Goal: Navigation & Orientation: Find specific page/section

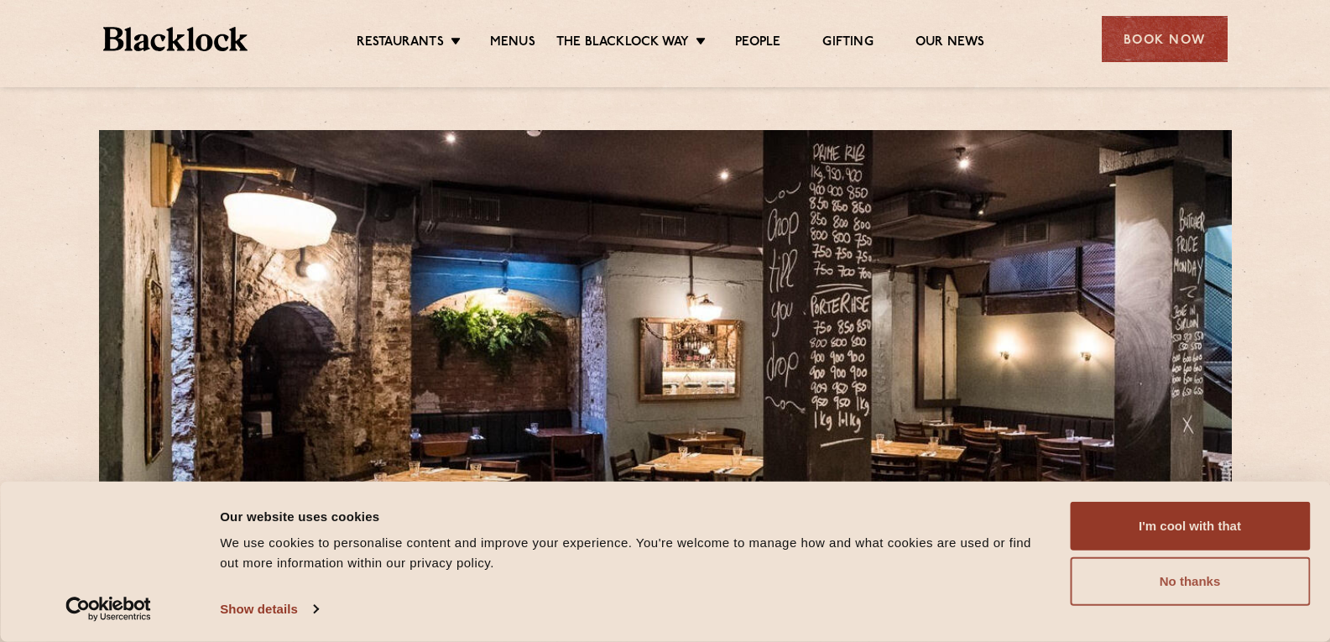
click at [1133, 567] on button "No thanks" at bounding box center [1190, 581] width 240 height 49
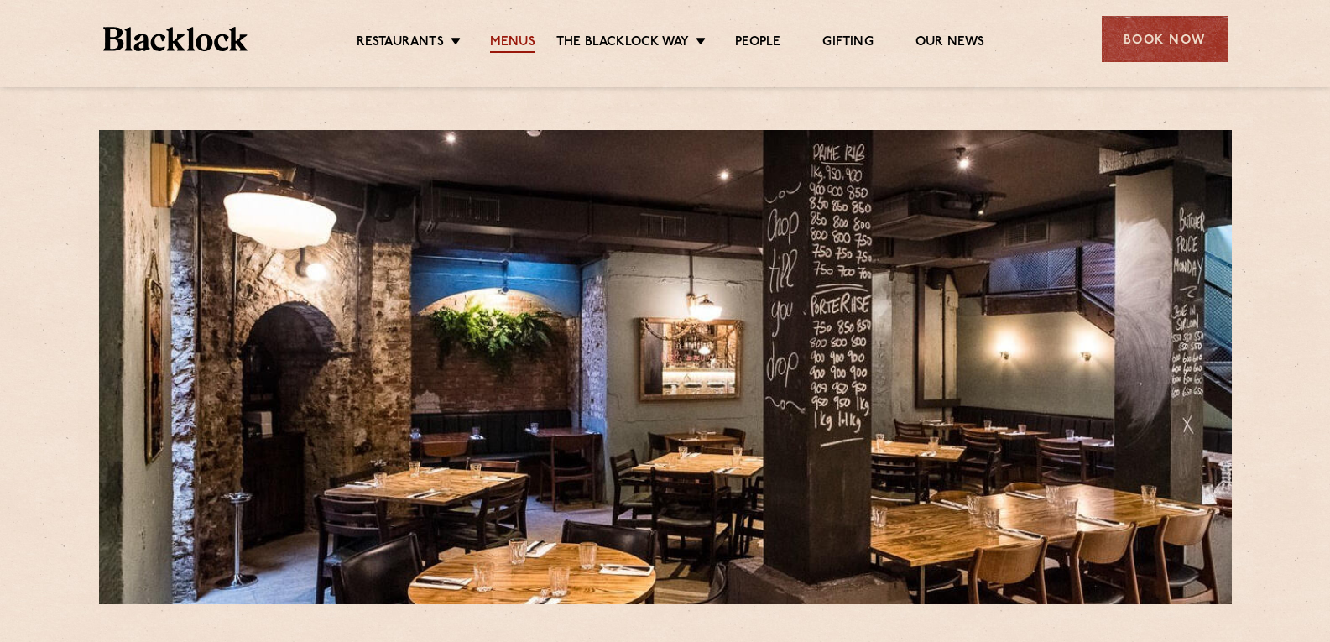
click at [505, 46] on link "Menus" at bounding box center [512, 43] width 45 height 18
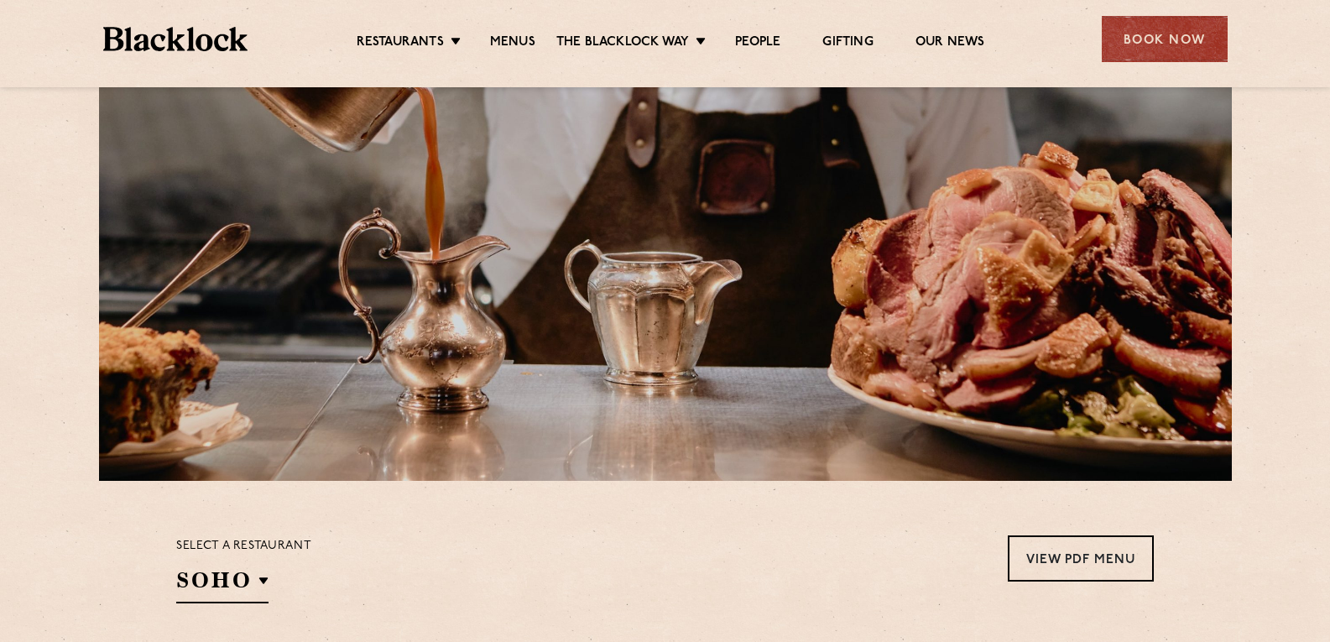
scroll to position [543, 0]
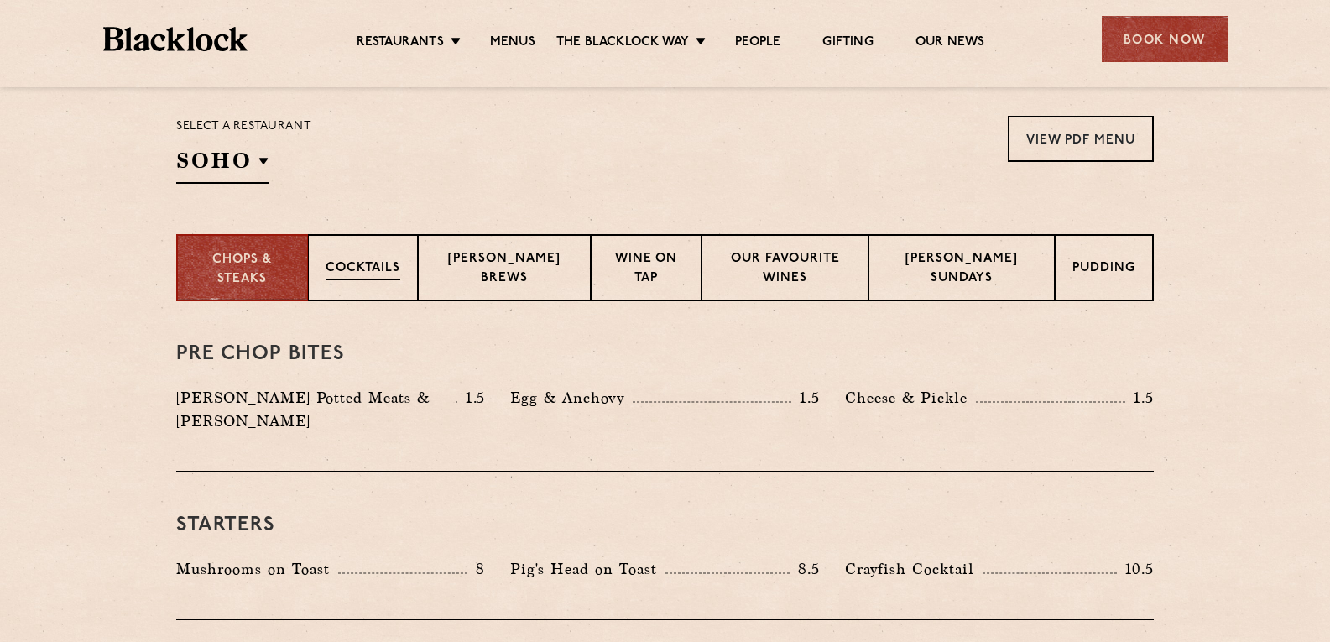
click at [393, 277] on p "Cocktails" at bounding box center [363, 269] width 75 height 21
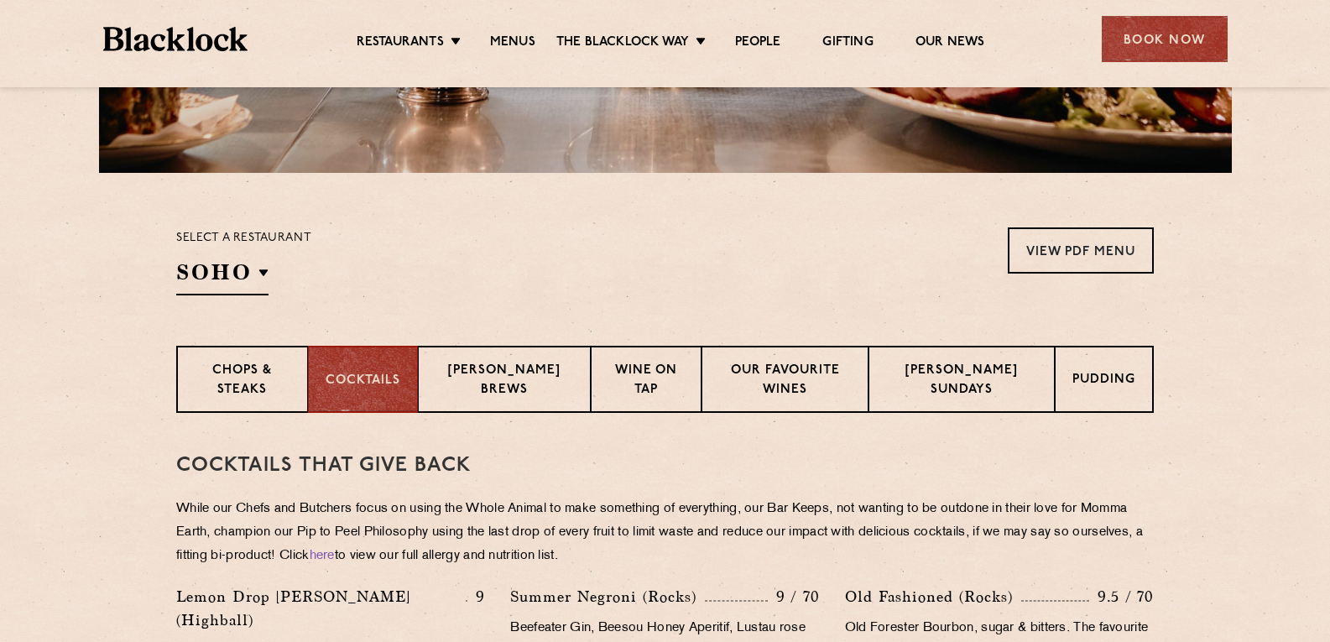
scroll to position [457, 0]
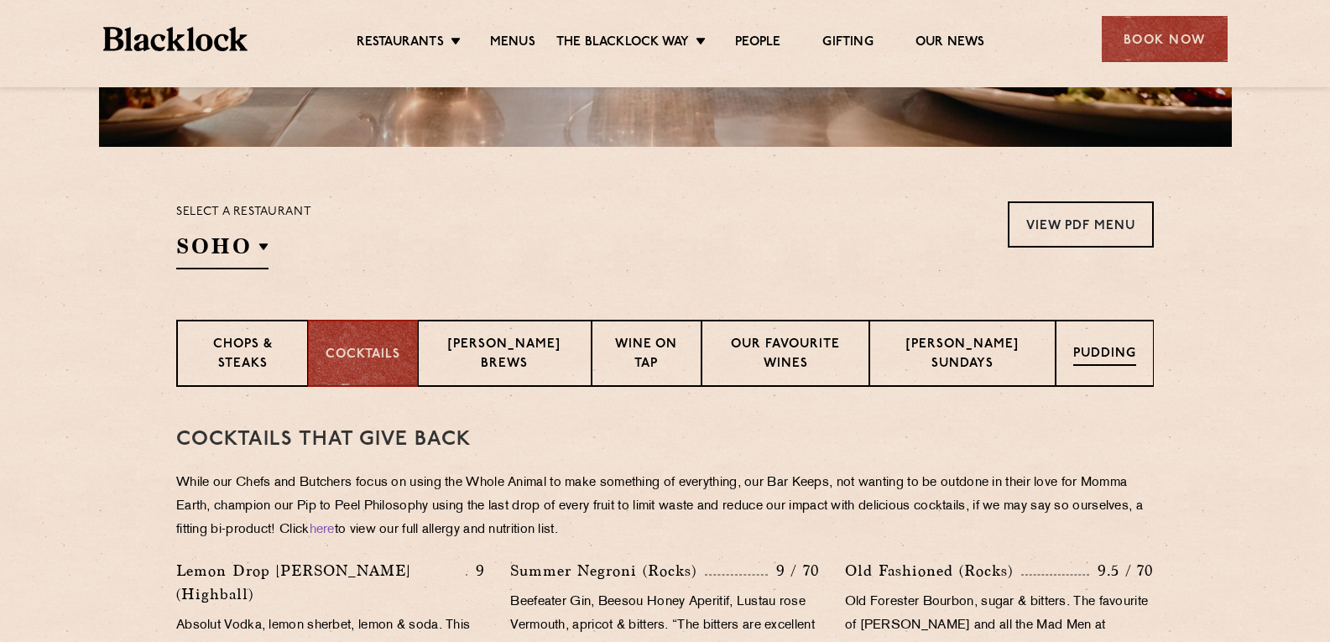
click at [1092, 358] on p "Pudding" at bounding box center [1104, 355] width 63 height 21
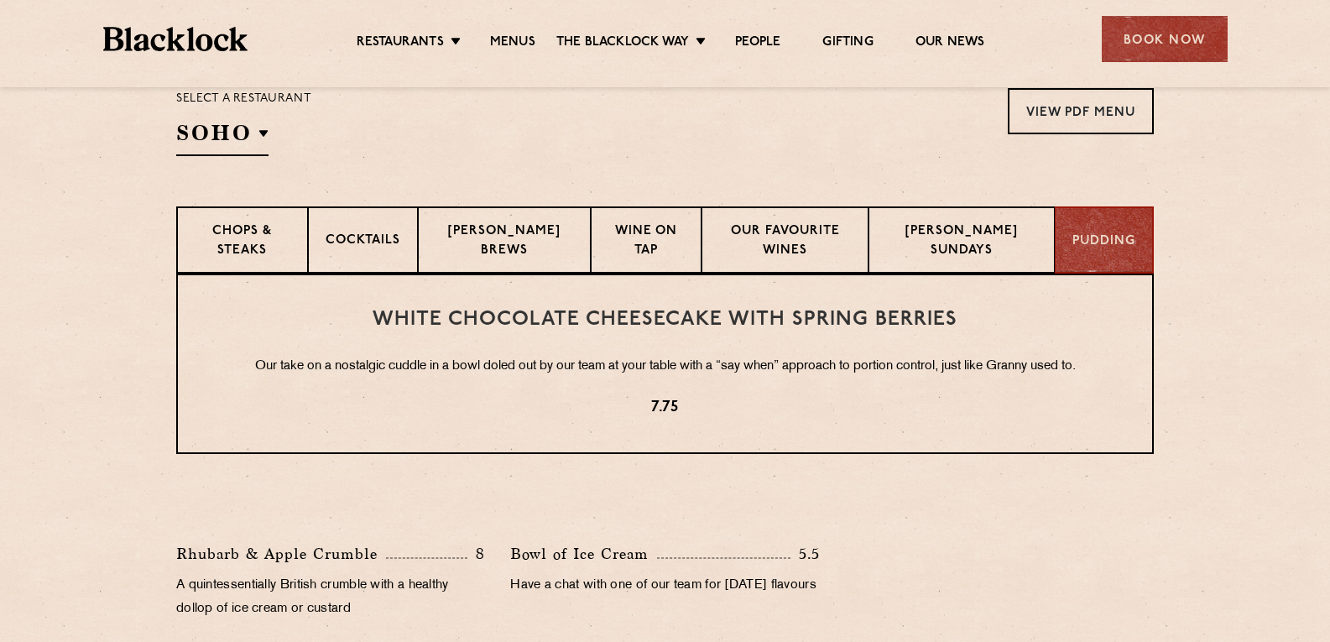
scroll to position [541, 0]
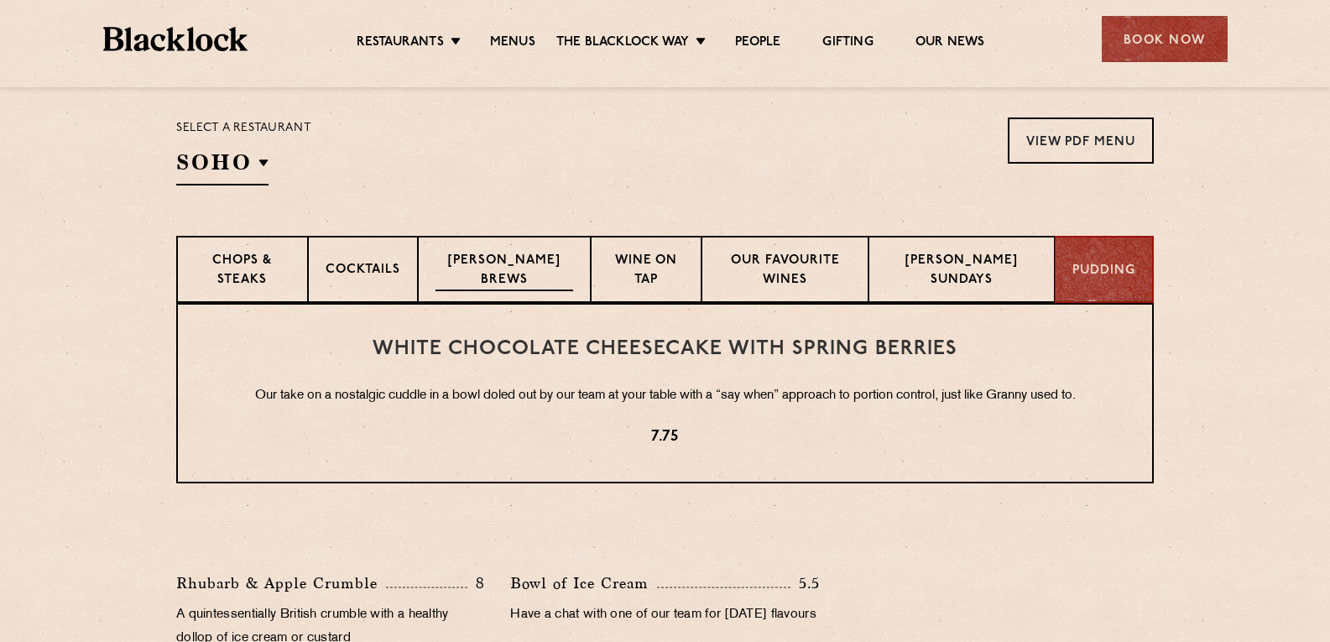
click at [520, 276] on p "Blacklock Brews" at bounding box center [505, 271] width 138 height 39
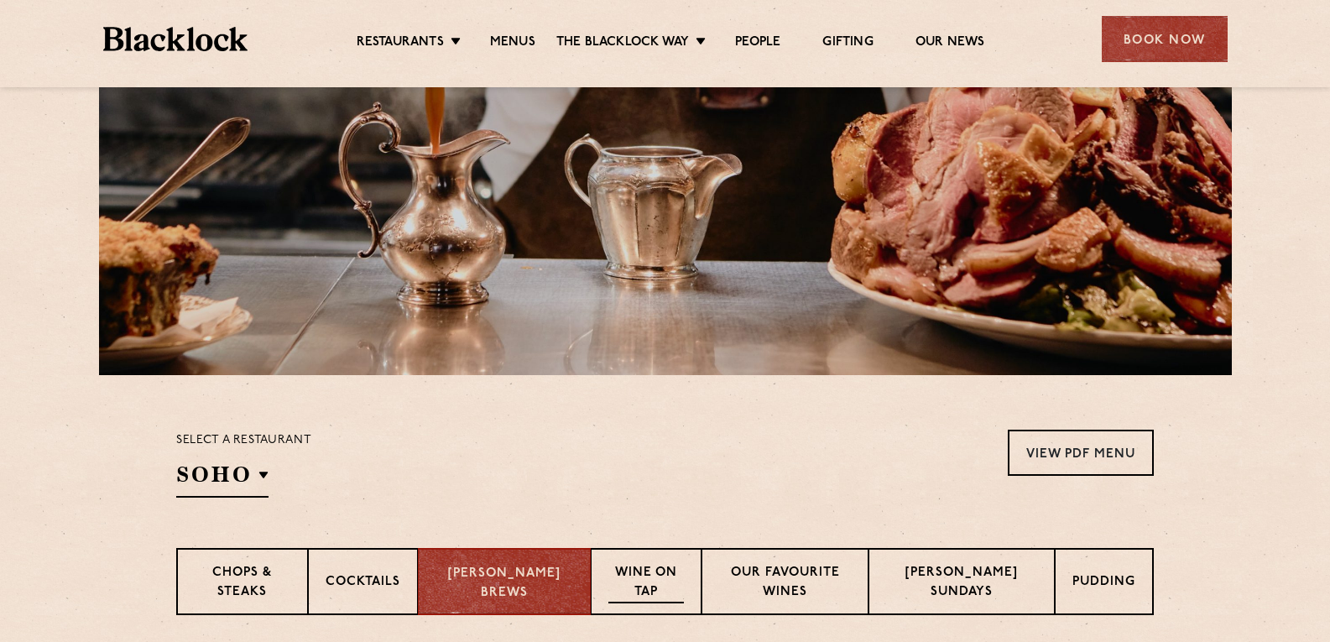
scroll to position [0, 0]
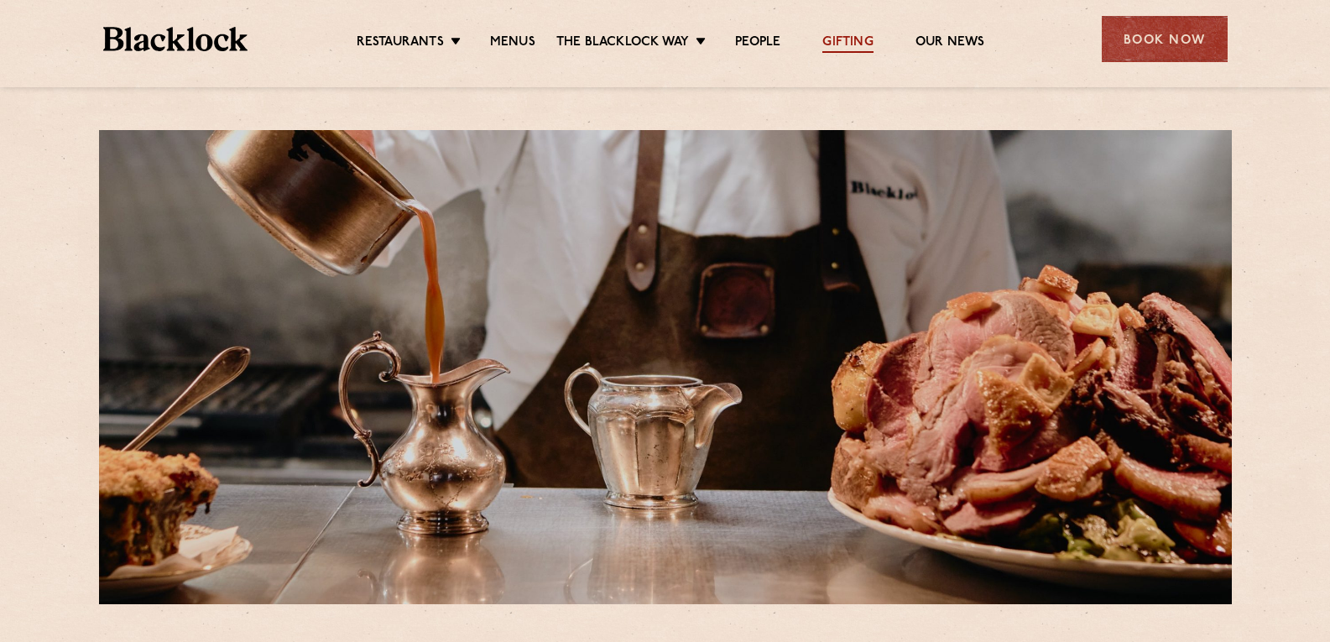
click at [838, 49] on link "Gifting" at bounding box center [847, 43] width 50 height 18
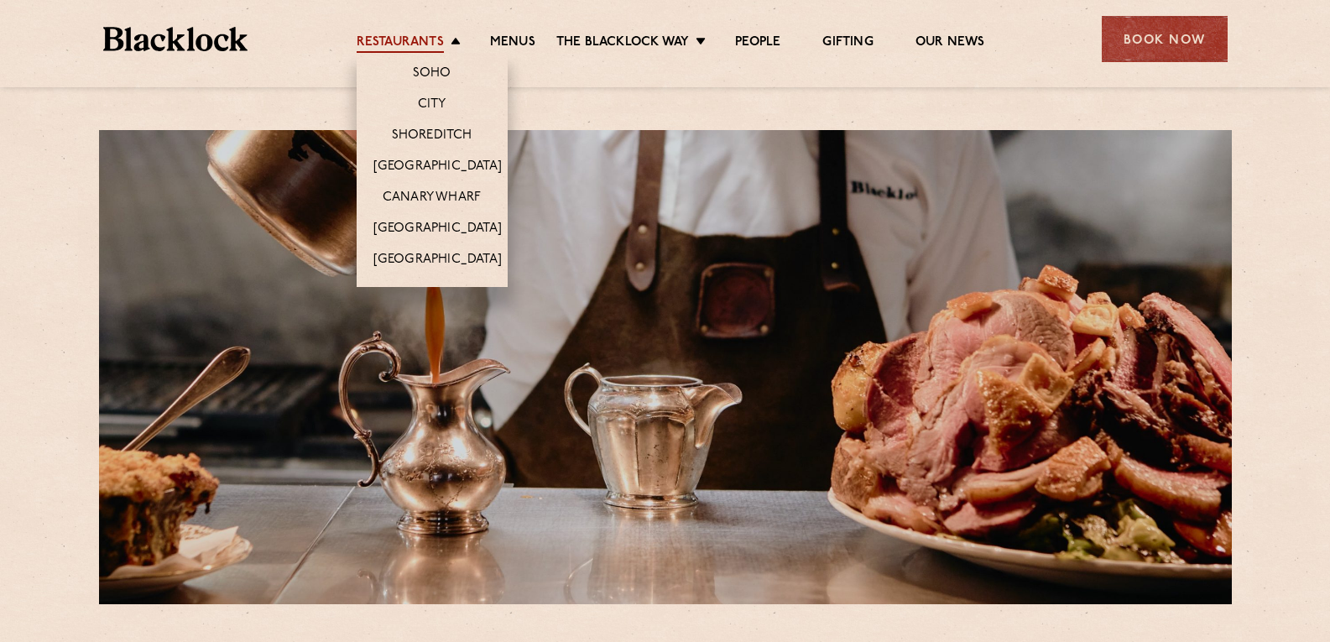
click at [442, 46] on link "Restaurants" at bounding box center [400, 43] width 87 height 18
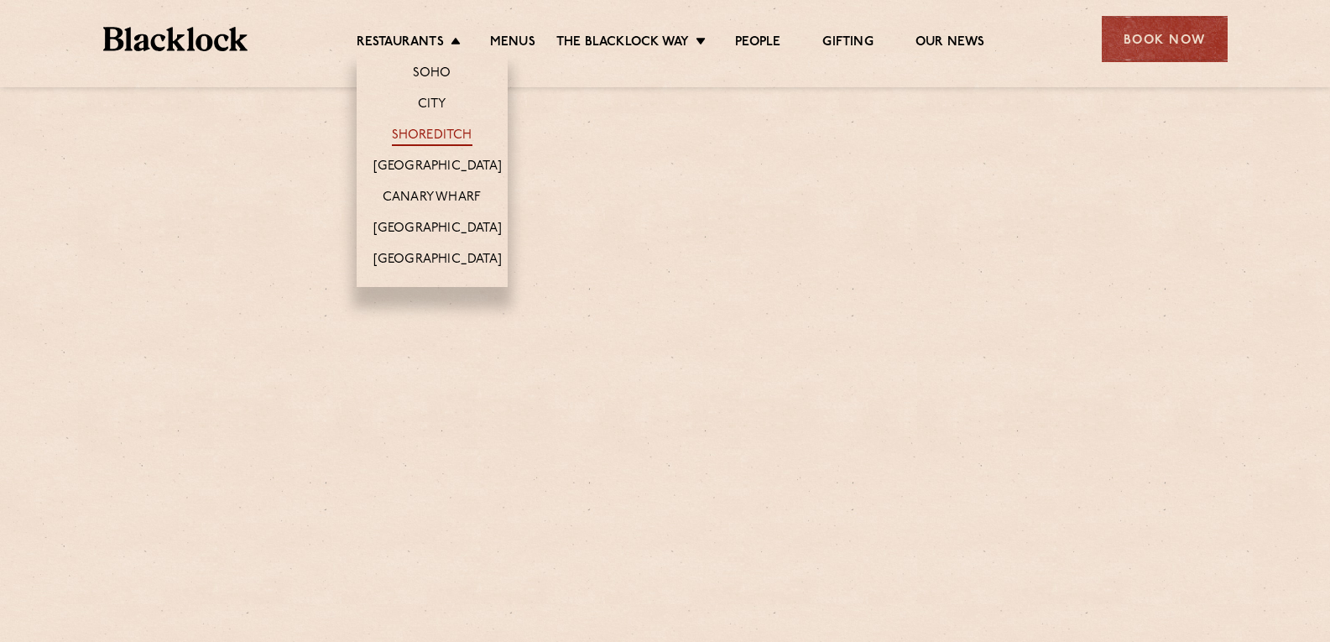
click at [428, 132] on link "Shoreditch" at bounding box center [432, 137] width 81 height 18
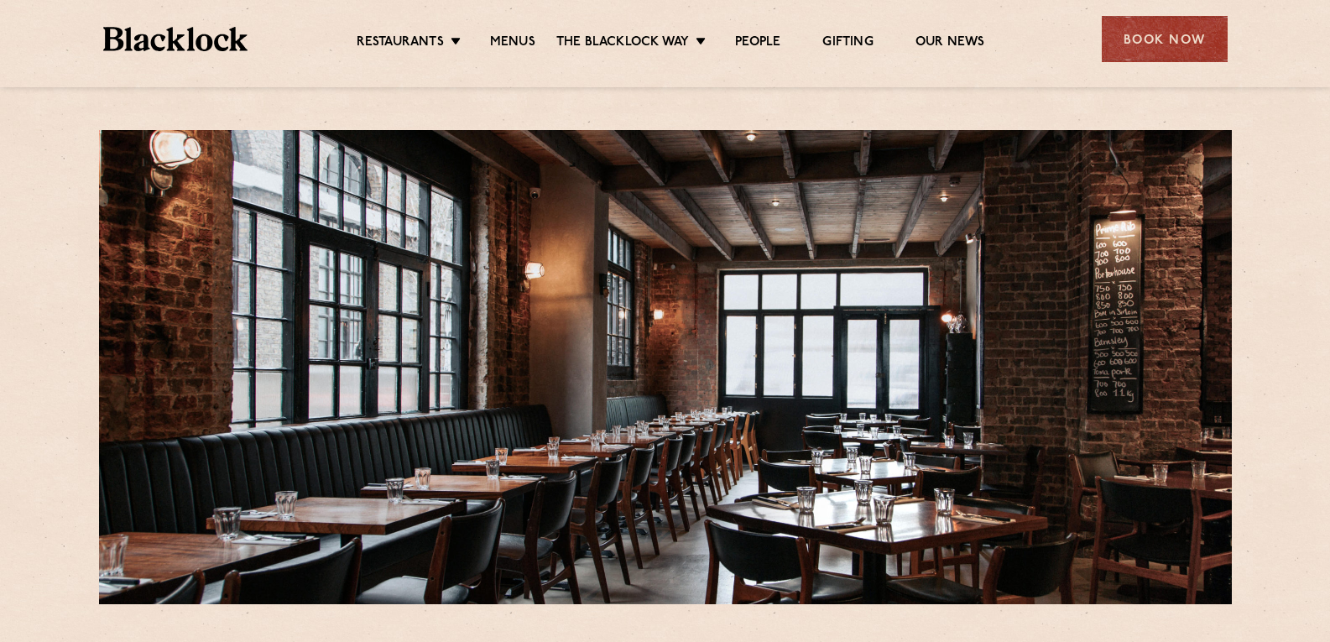
click at [978, 353] on div at bounding box center [665, 367] width 1133 height 474
click at [1162, 402] on div at bounding box center [665, 367] width 1133 height 474
